Goal: Find specific page/section: Find specific page/section

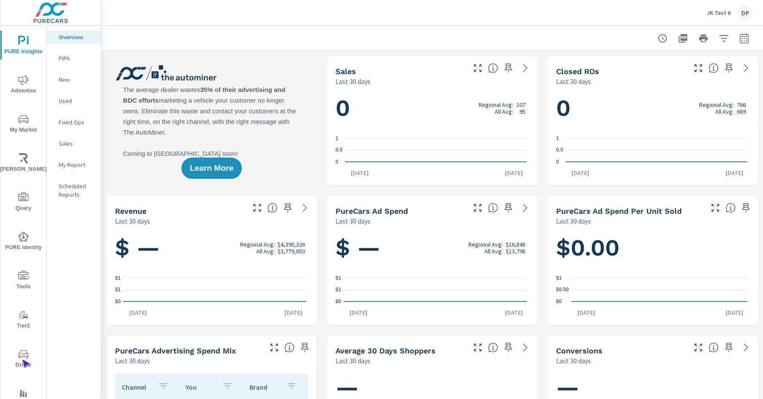
click at [22, 359] on span "Driver" at bounding box center [23, 359] width 41 height 21
